Goal: Information Seeking & Learning: Learn about a topic

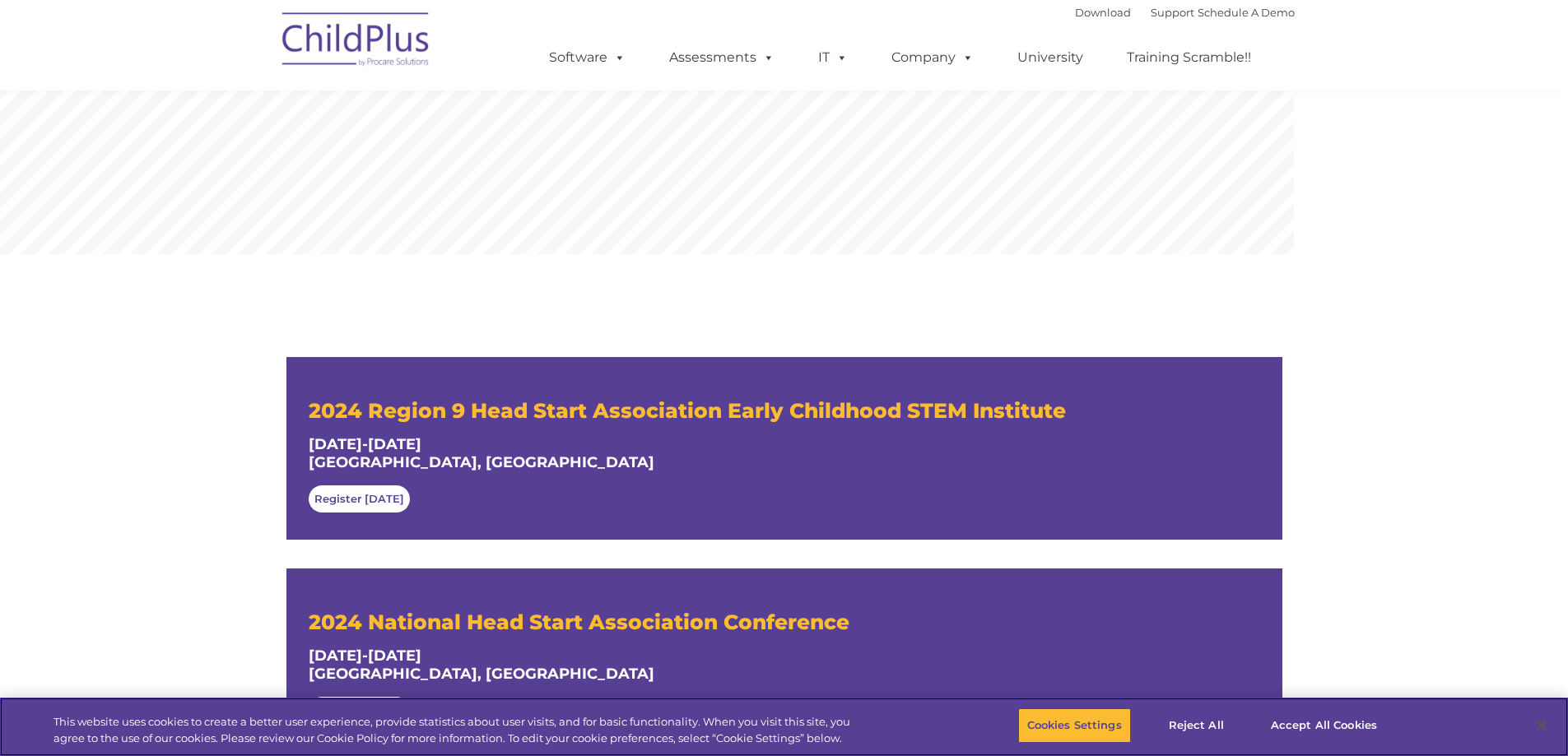
scroll to position [235, 0]
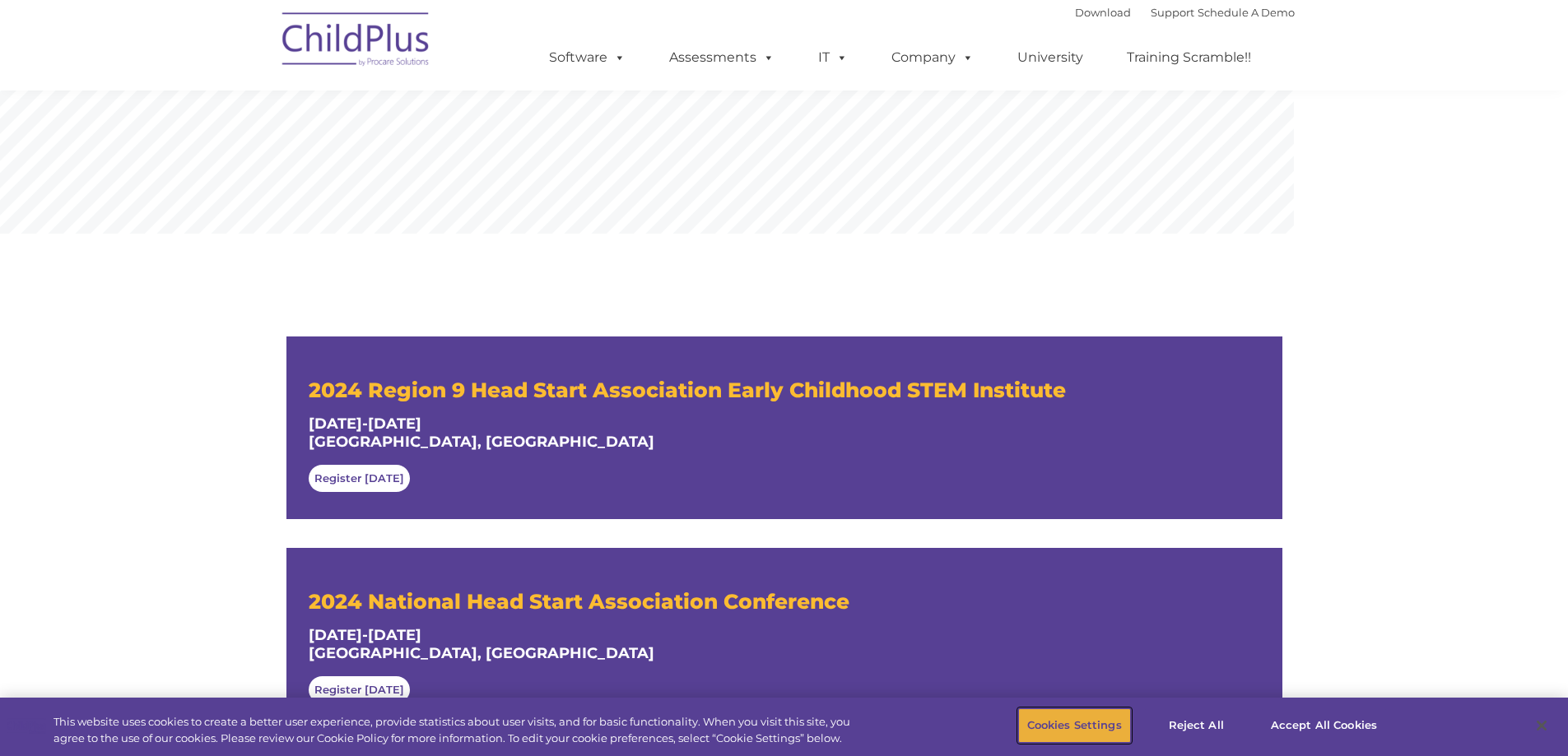
click at [1094, 726] on button "Cookies Settings" at bounding box center [1074, 725] width 113 height 34
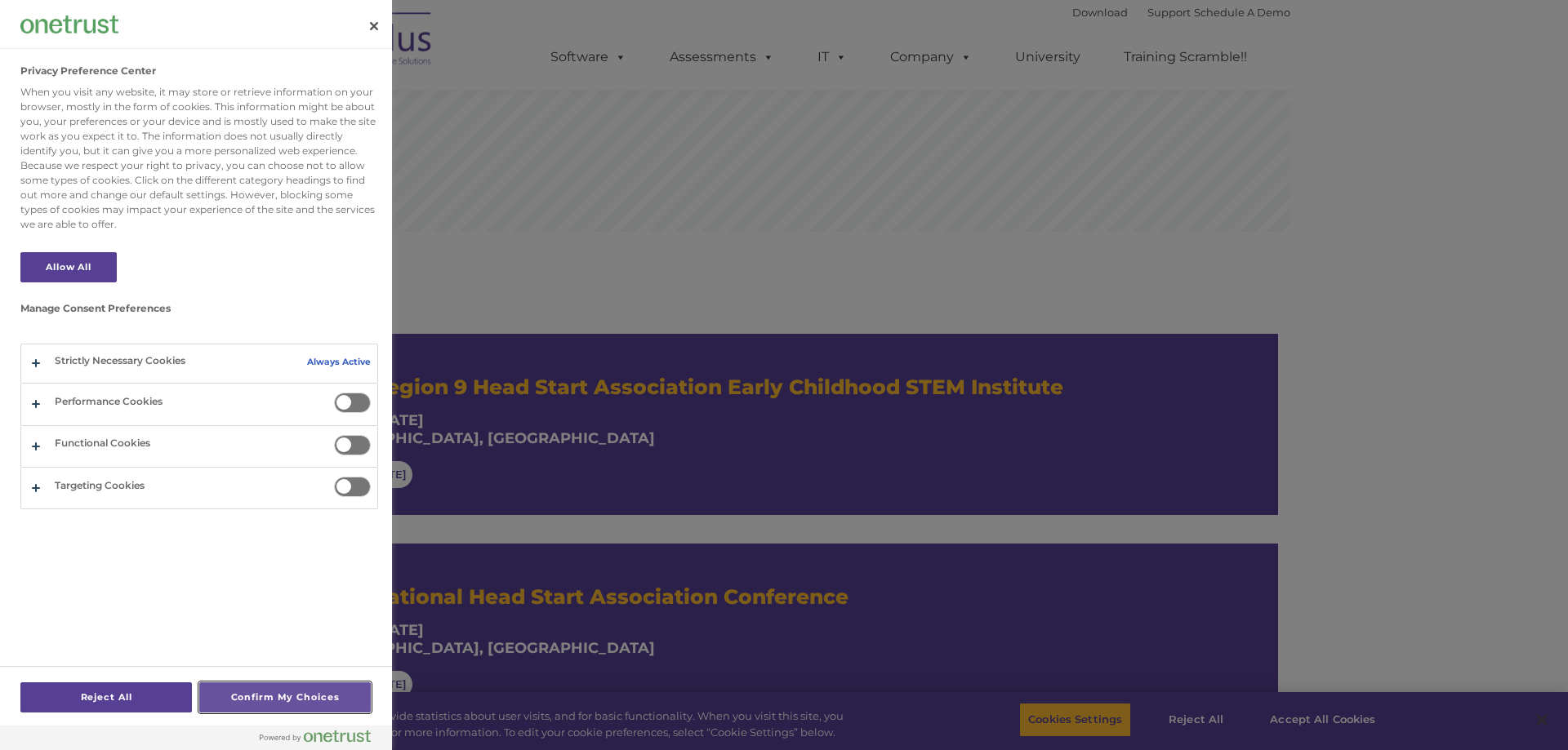
click at [270, 696] on button "Confirm My Choices" at bounding box center [285, 697] width 172 height 30
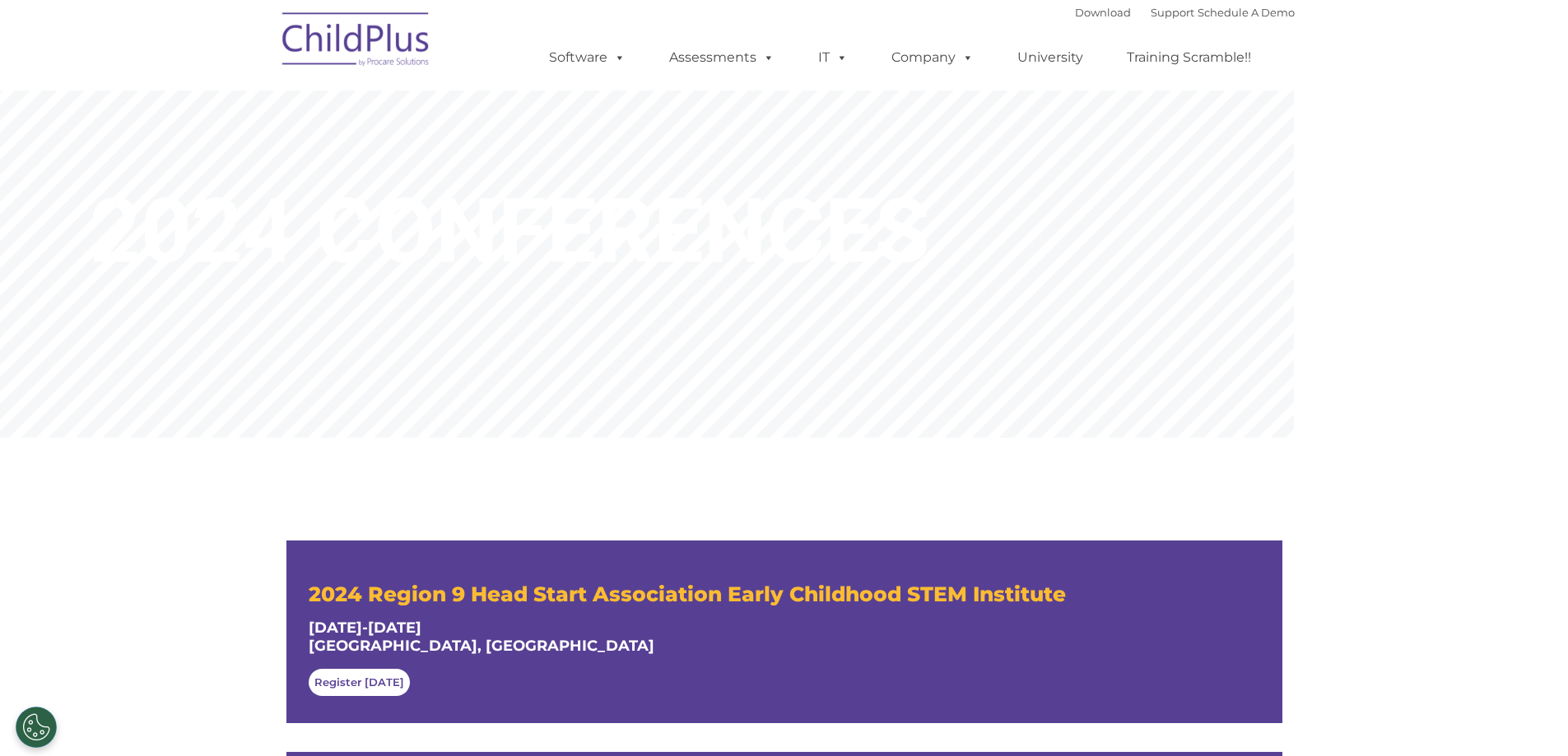
scroll to position [0, 0]
